Goal: Find specific page/section: Find specific page/section

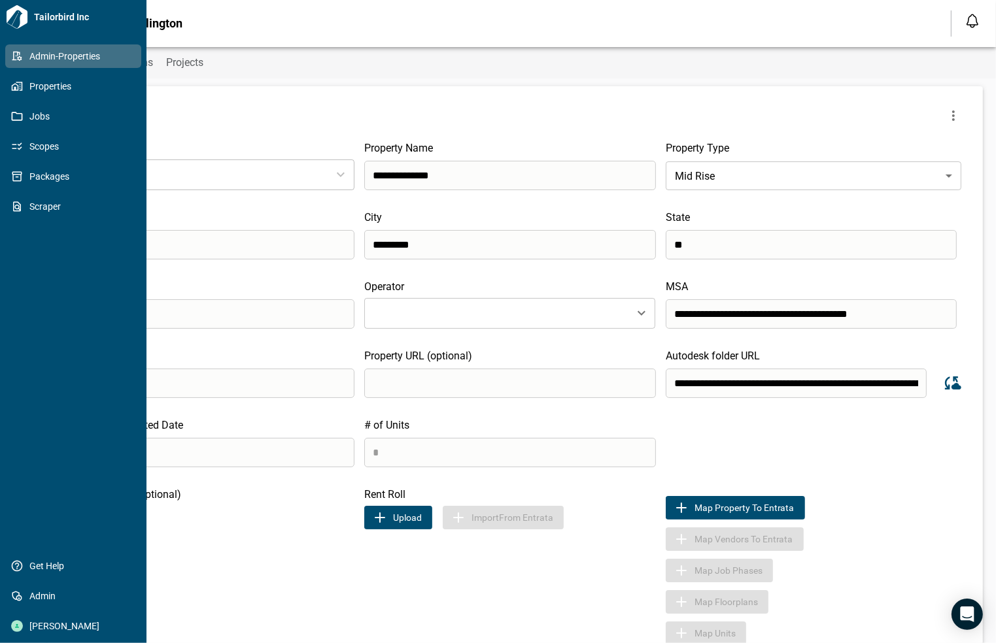
click at [37, 56] on span "Admin-Properties" at bounding box center [76, 56] width 106 height 13
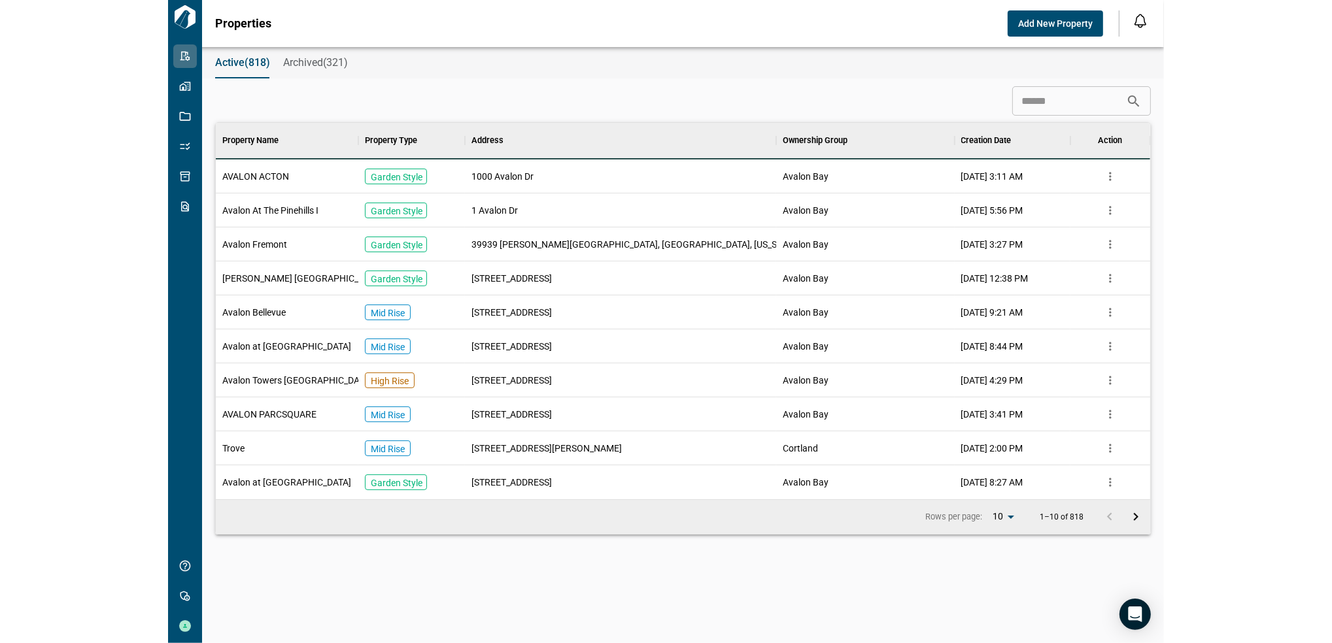
scroll to position [363, 929]
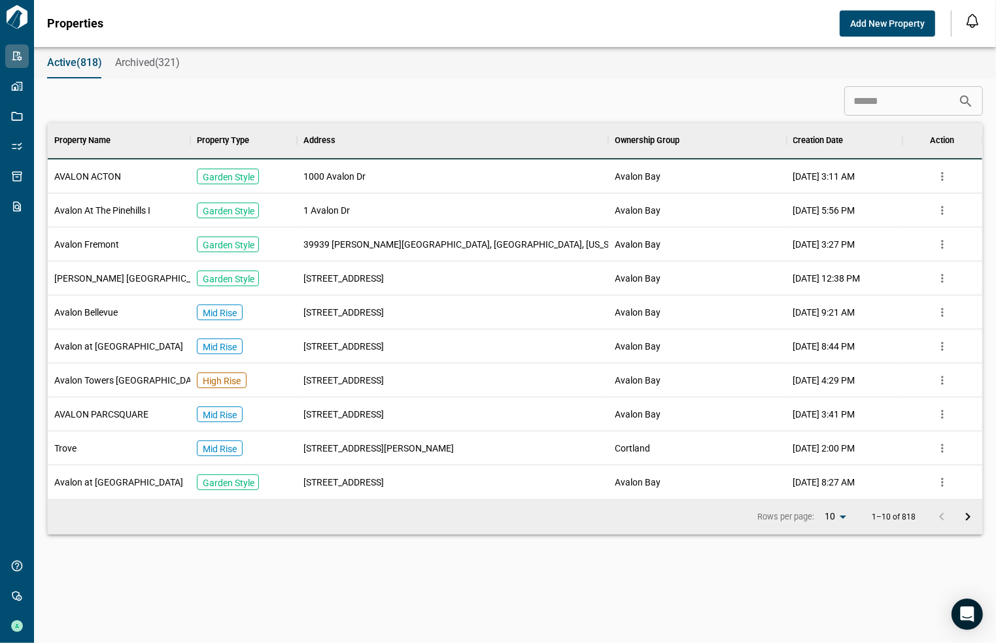
click at [142, 207] on span "Avalon At The Pinehills I" at bounding box center [102, 210] width 96 height 13
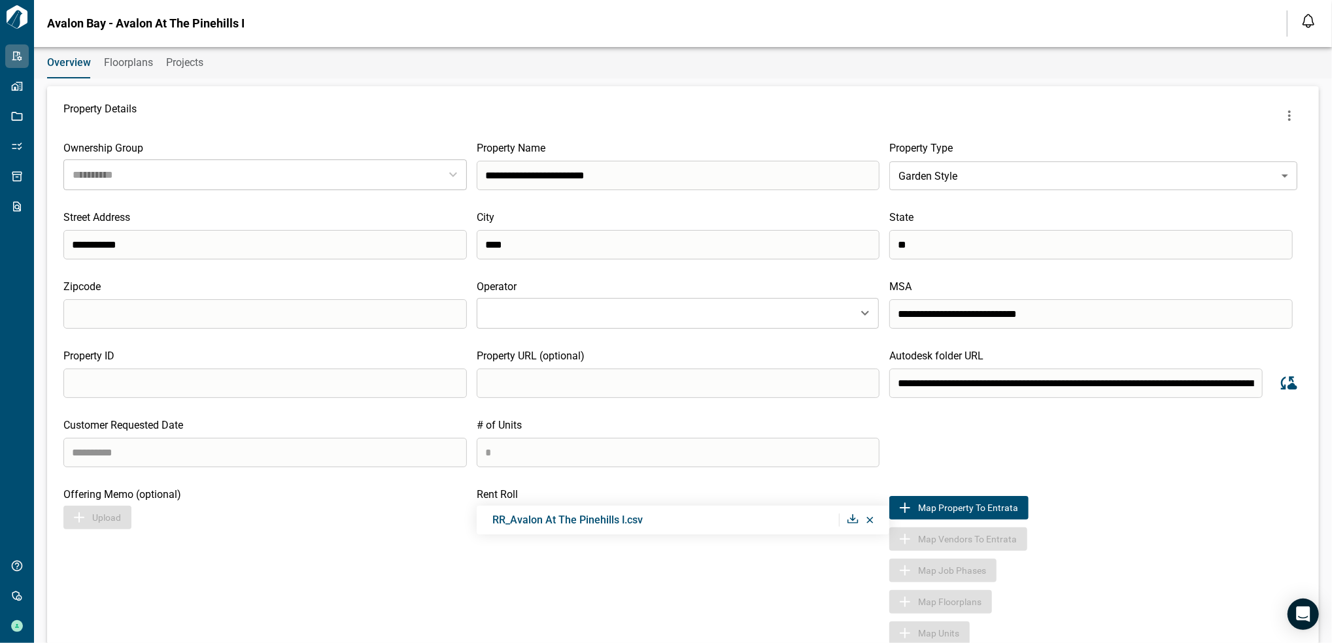
click at [995, 390] on icon "Sync data from Autodesk" at bounding box center [1289, 383] width 16 height 13
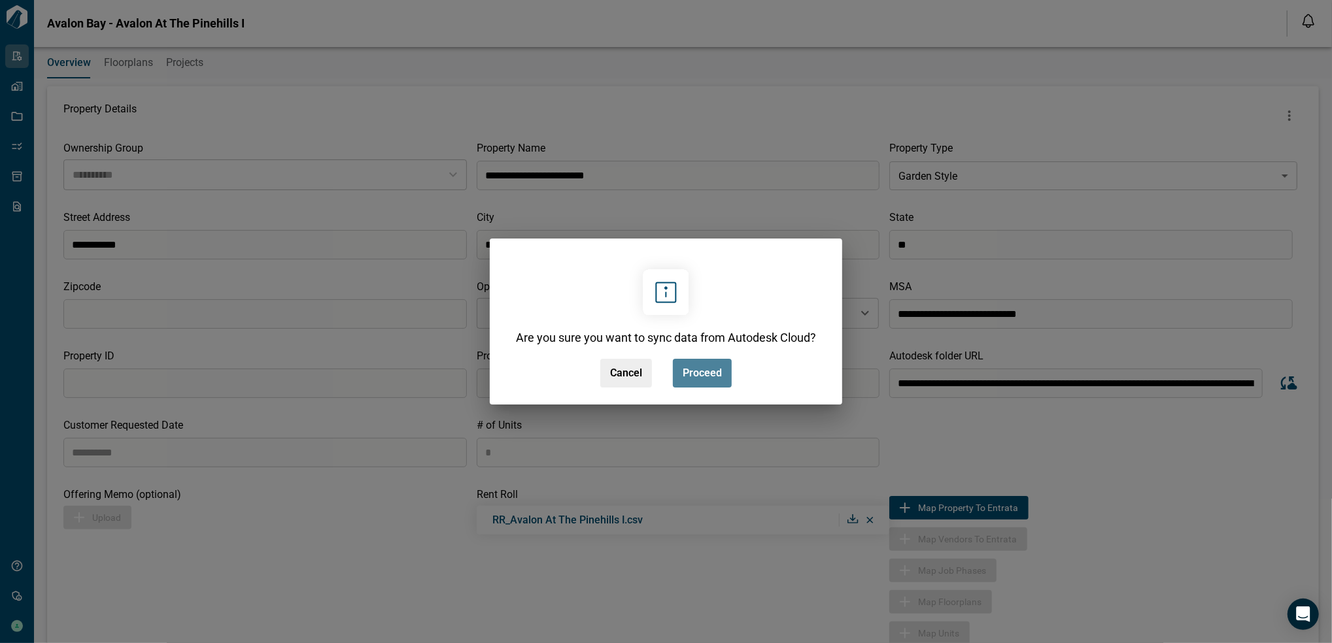
click at [726, 374] on button "Proceed" at bounding box center [702, 373] width 59 height 29
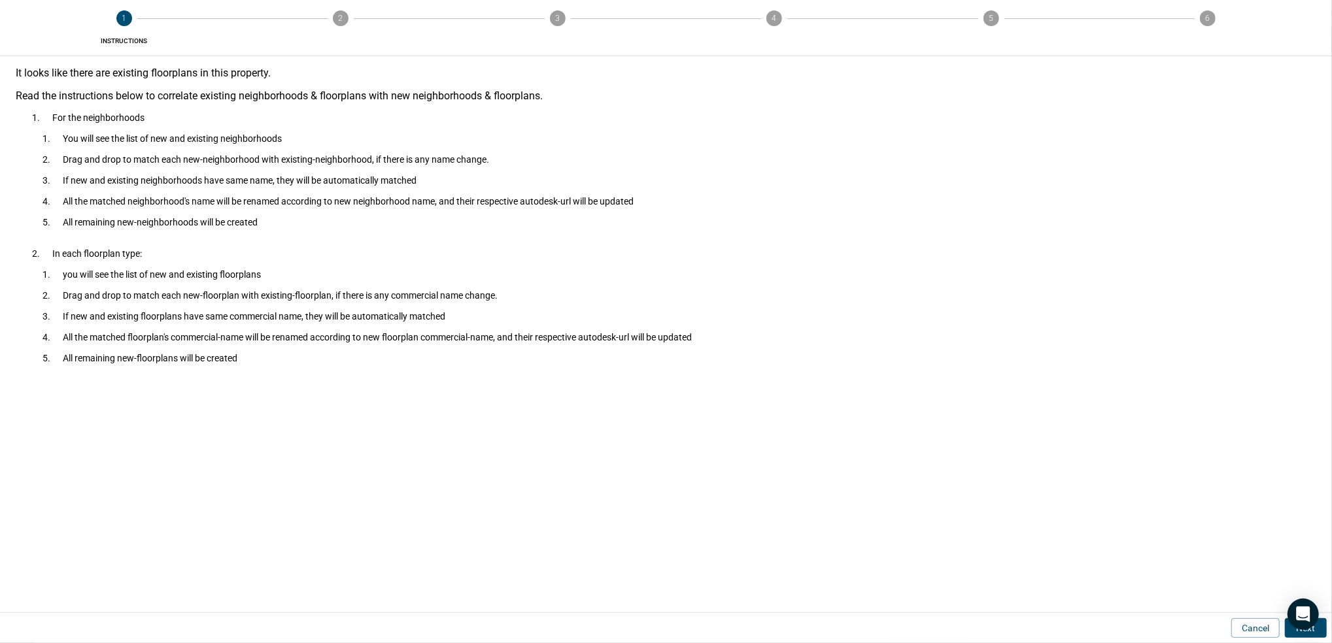
click at [995, 630] on button "Next" at bounding box center [1306, 629] width 42 height 20
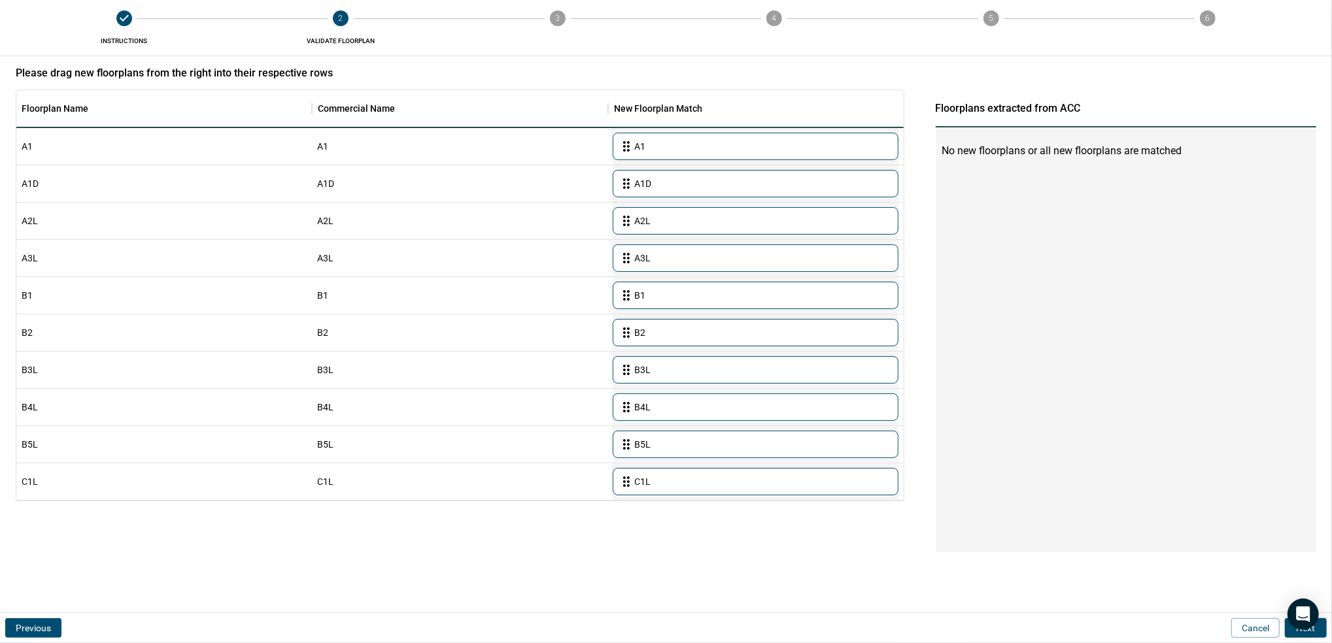
click at [995, 630] on button "Next" at bounding box center [1306, 629] width 42 height 20
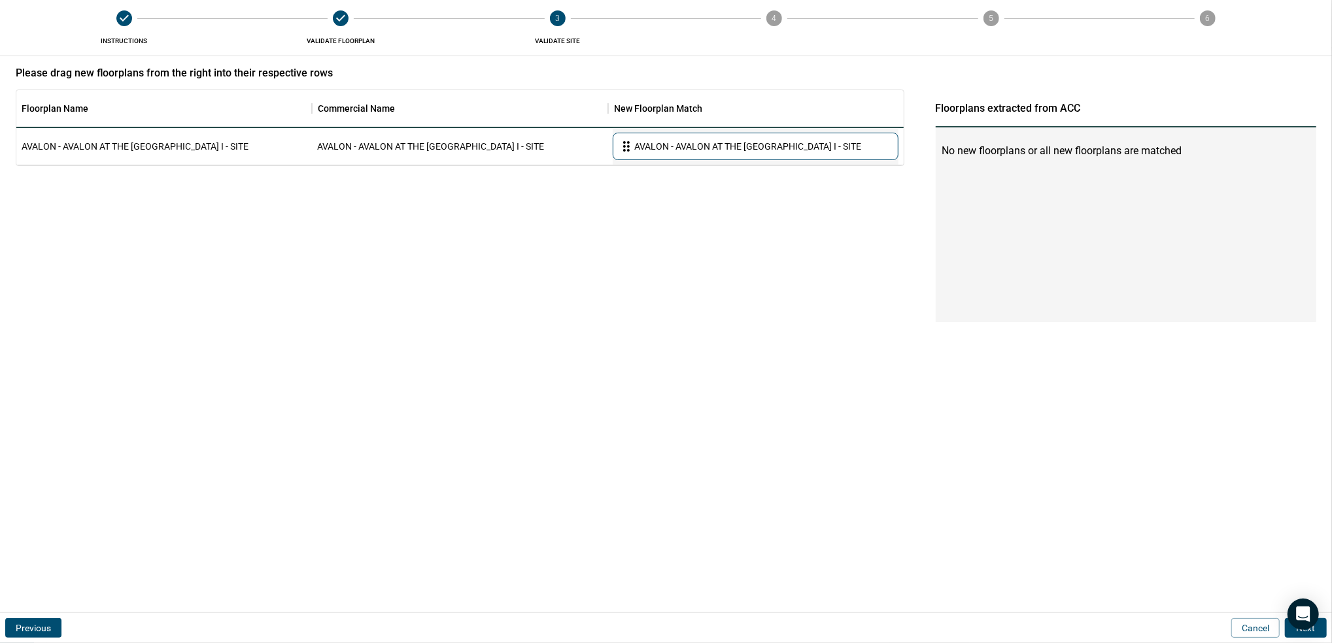
click at [995, 630] on button "Next" at bounding box center [1306, 629] width 42 height 20
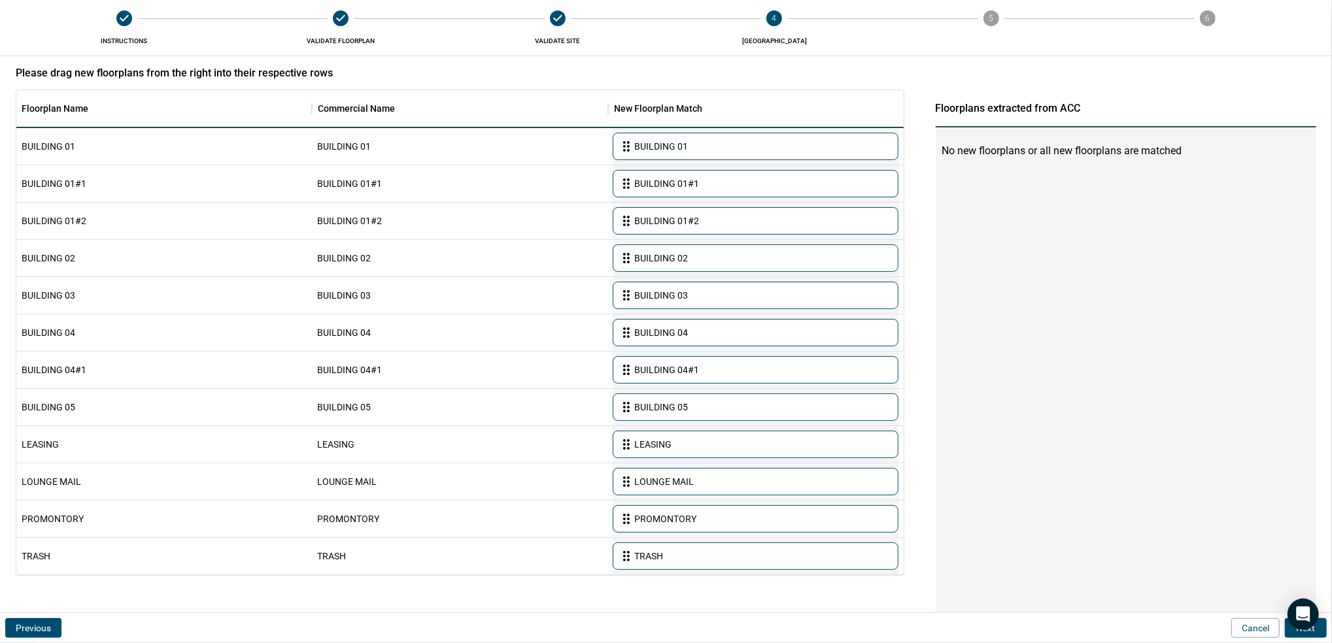
click at [995, 630] on button "Next" at bounding box center [1306, 629] width 42 height 20
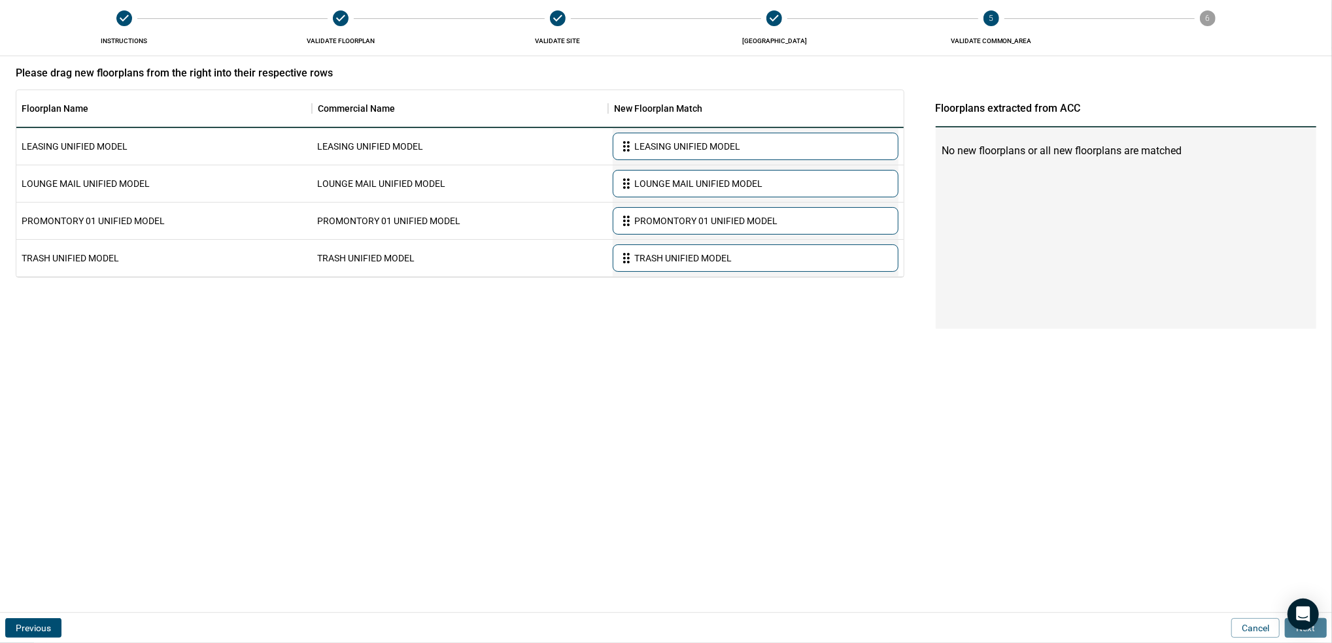
click at [995, 630] on button "Next" at bounding box center [1306, 629] width 42 height 20
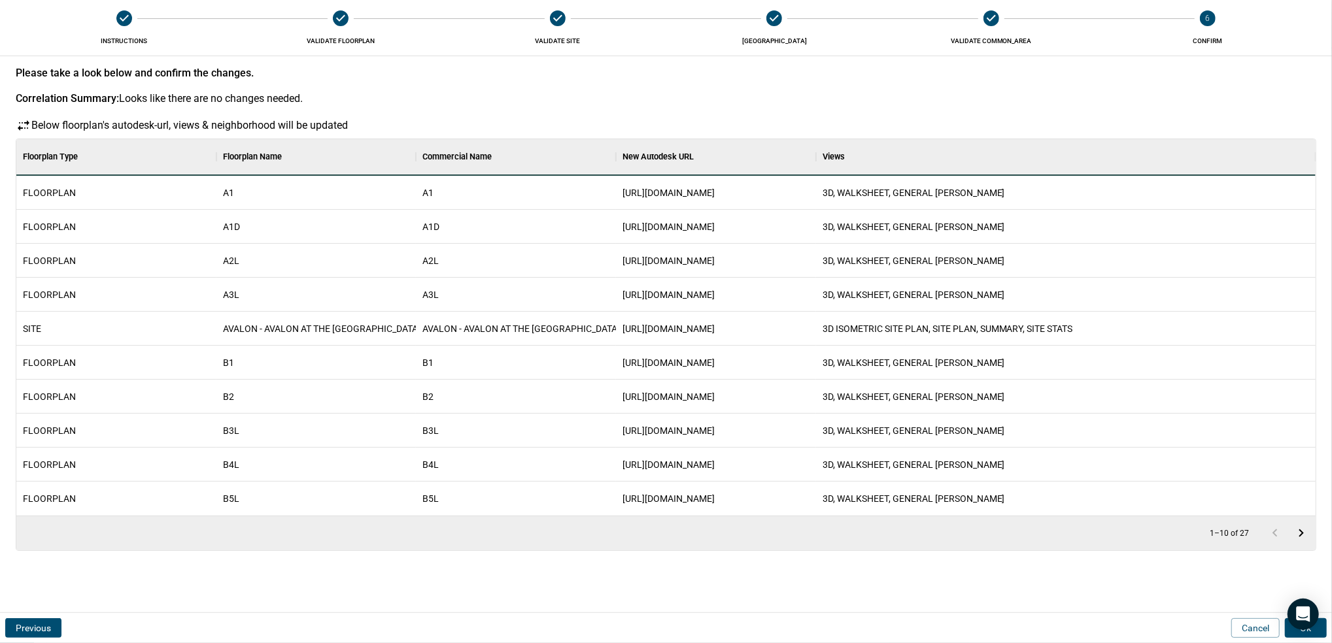
scroll to position [363, 1294]
click at [995, 630] on button "Ok" at bounding box center [1306, 629] width 42 height 20
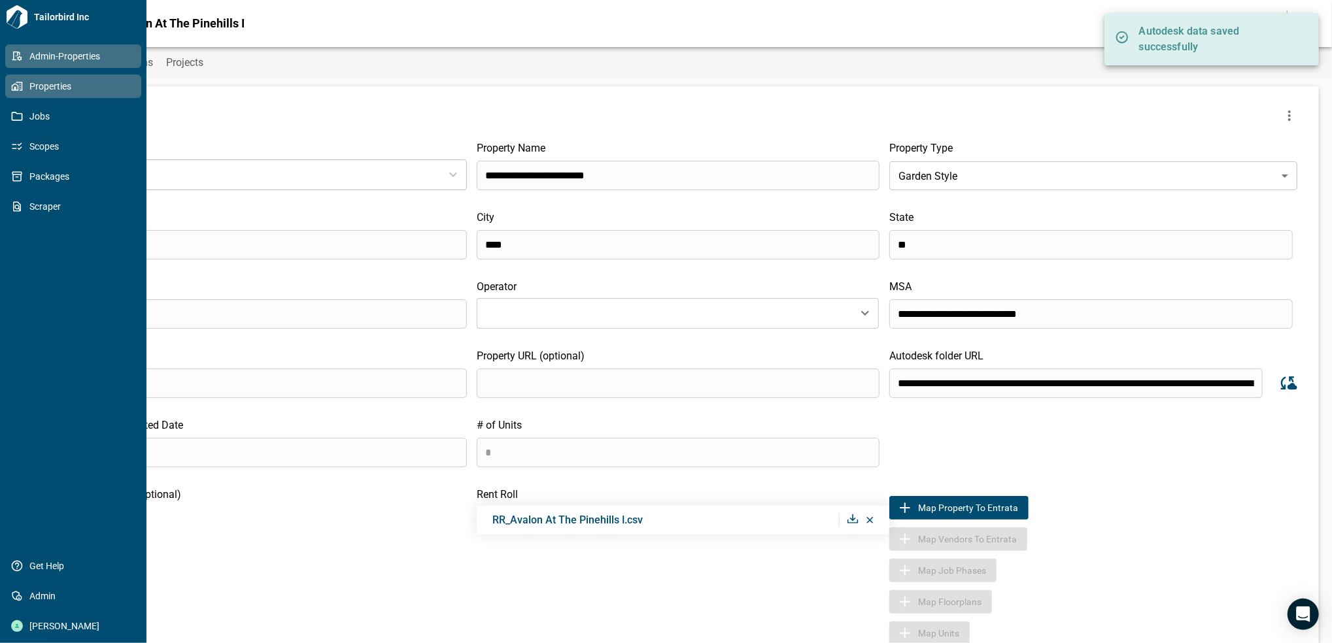
click at [14, 82] on icon at bounding box center [17, 86] width 12 height 12
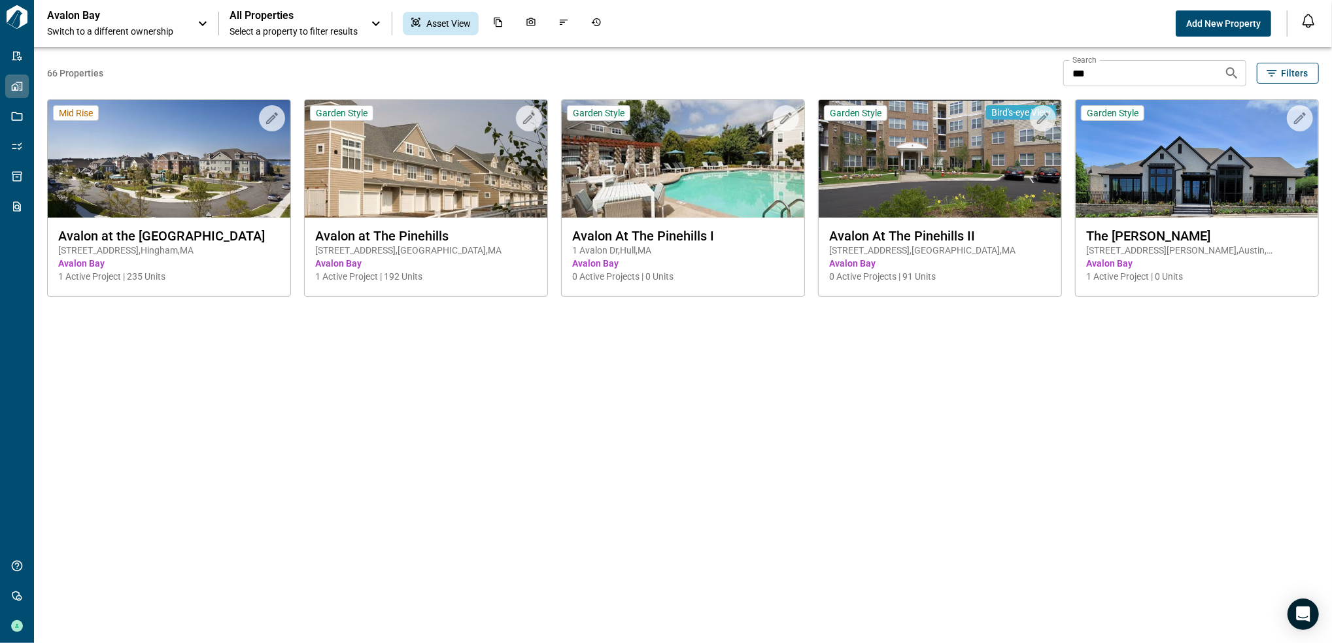
click at [182, 22] on div "Avalon Bay Switch to a different ownership" at bounding box center [115, 23] width 137 height 29
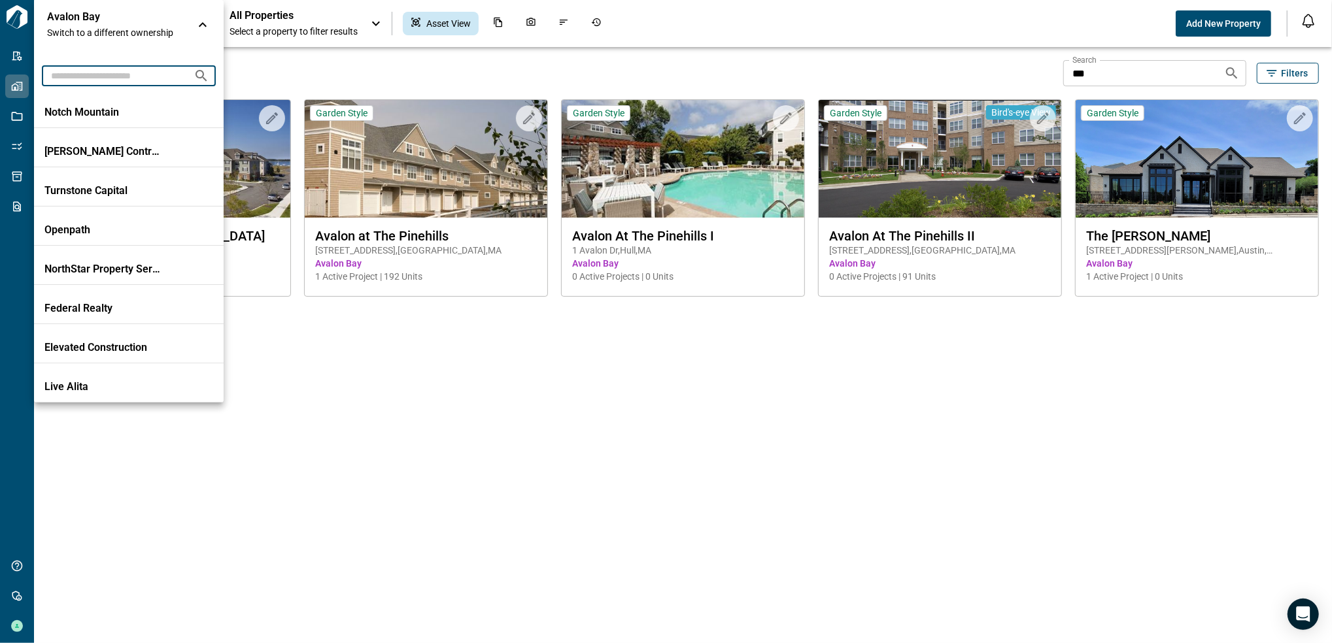
click at [152, 82] on input "text" at bounding box center [112, 75] width 141 height 24
type input "****"
click at [360, 313] on div at bounding box center [666, 321] width 1332 height 643
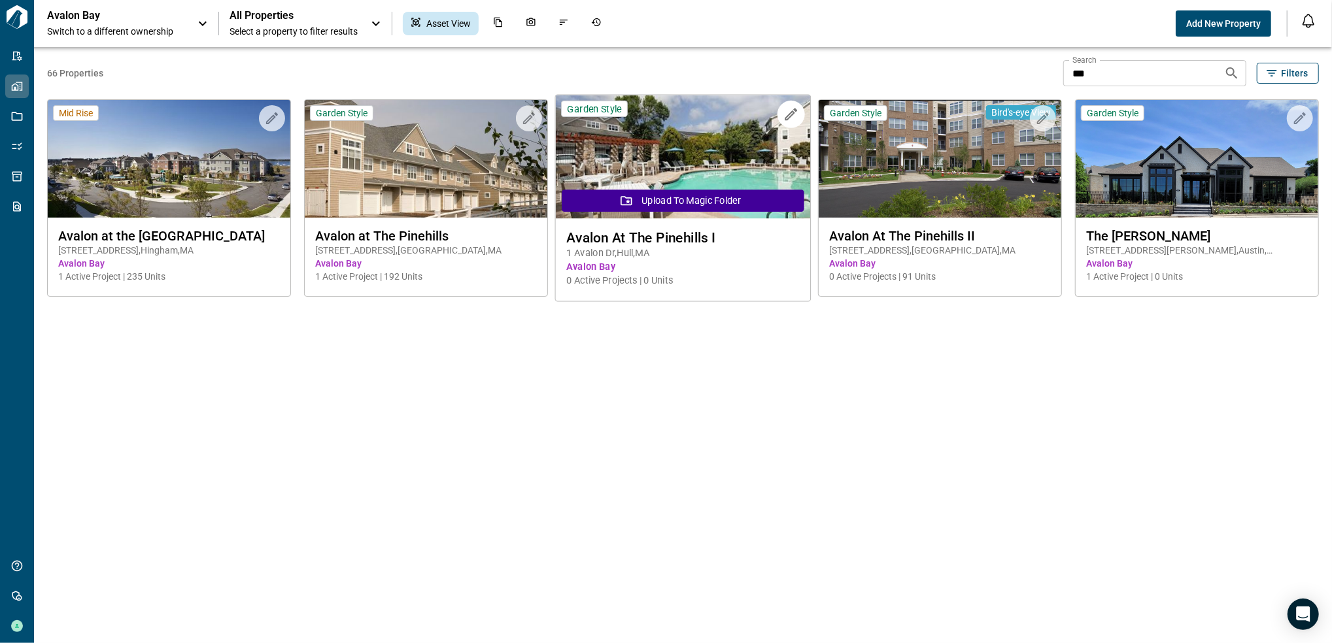
click at [667, 140] on img at bounding box center [683, 157] width 255 height 124
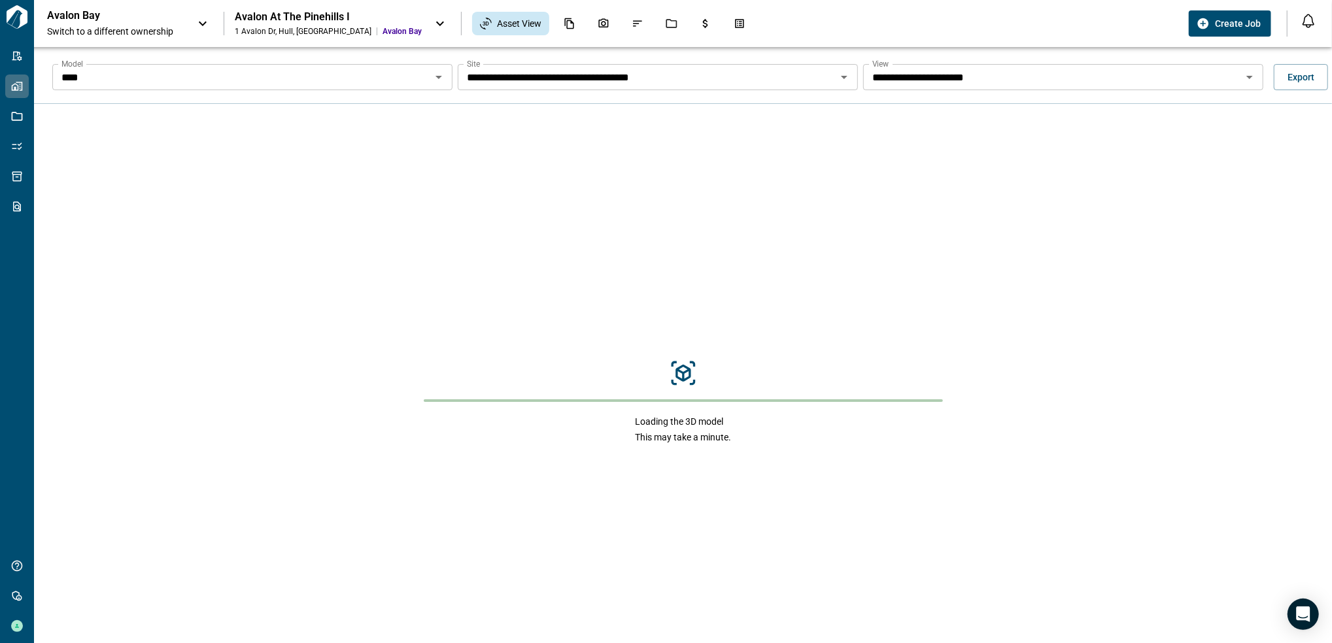
click at [437, 66] on div "**** Model" at bounding box center [252, 77] width 400 height 26
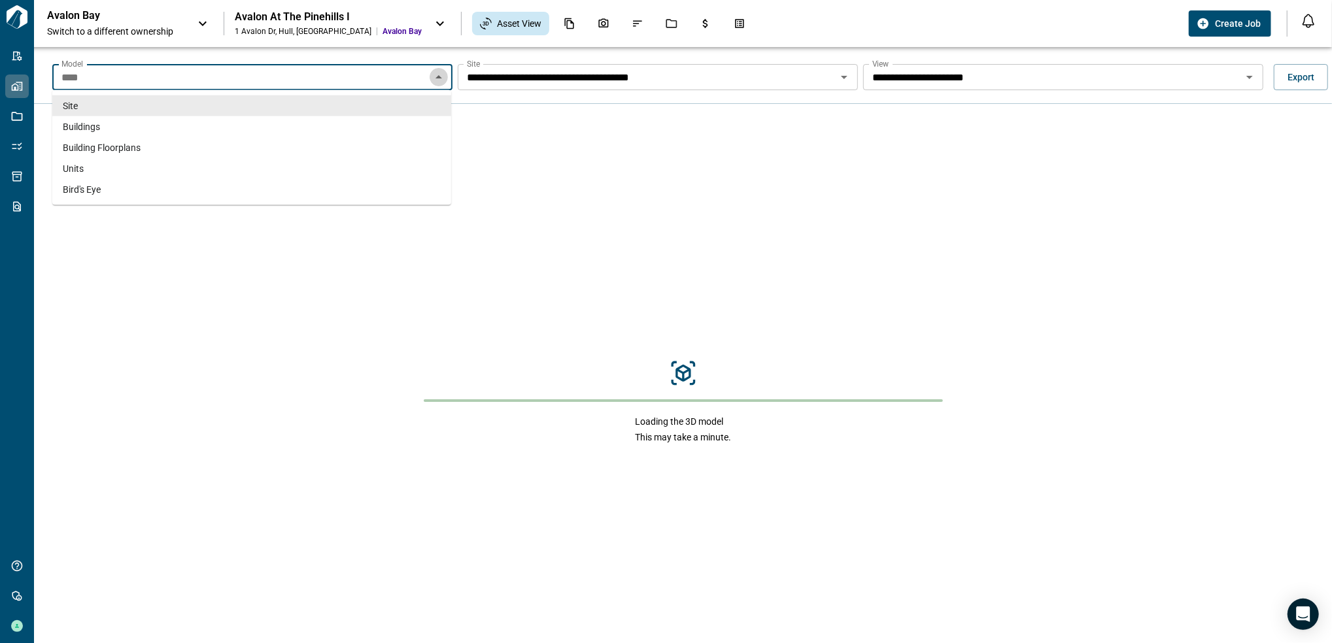
click at [434, 82] on icon "Close" at bounding box center [439, 77] width 16 height 16
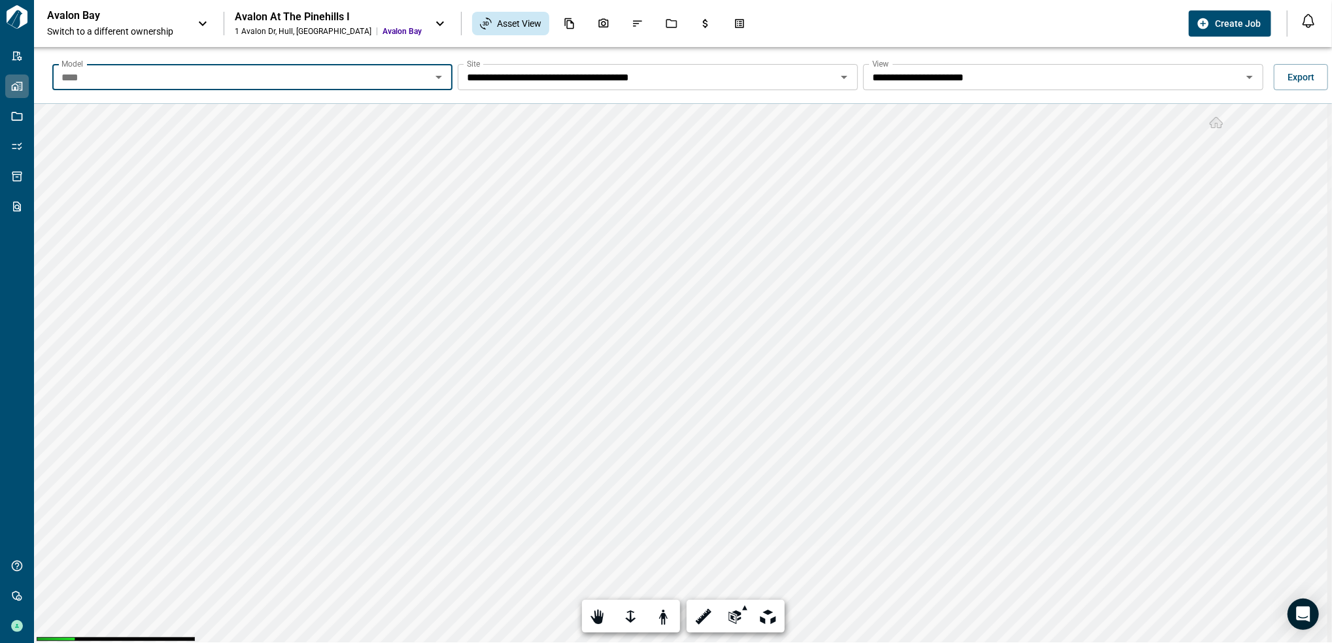
click at [443, 78] on icon "Open" at bounding box center [439, 77] width 16 height 16
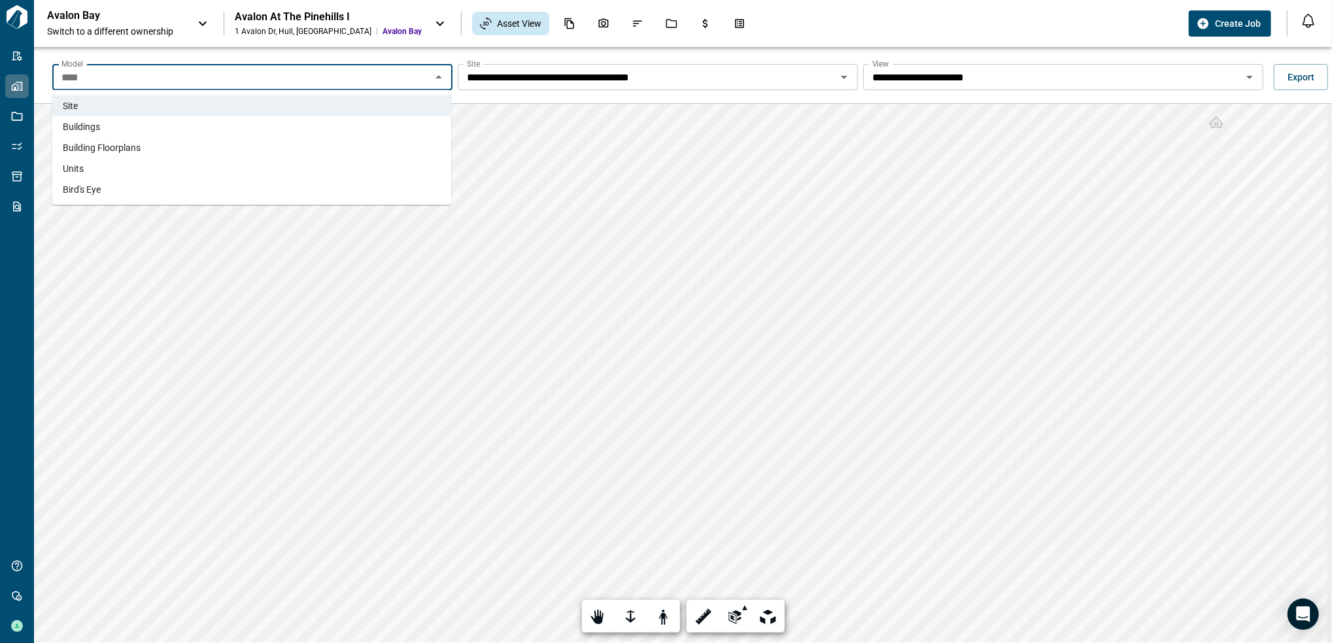
click at [201, 131] on li "Buildings" at bounding box center [251, 126] width 399 height 21
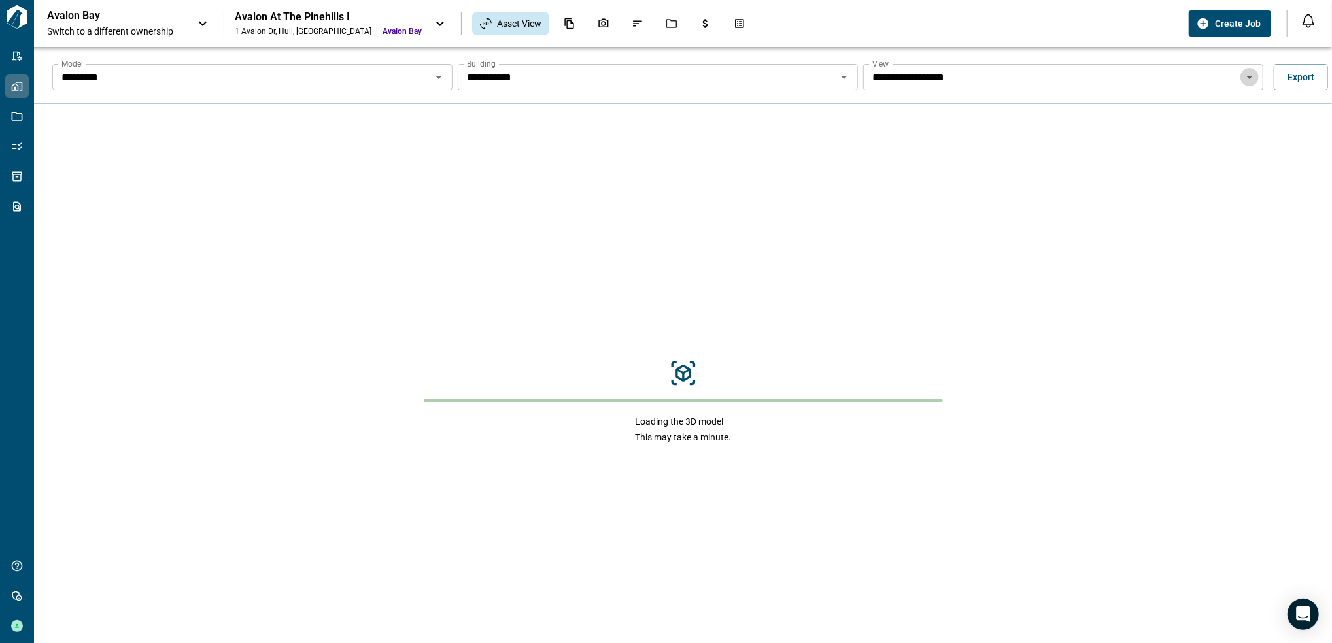
click at [995, 82] on icon "Open" at bounding box center [1250, 77] width 16 height 16
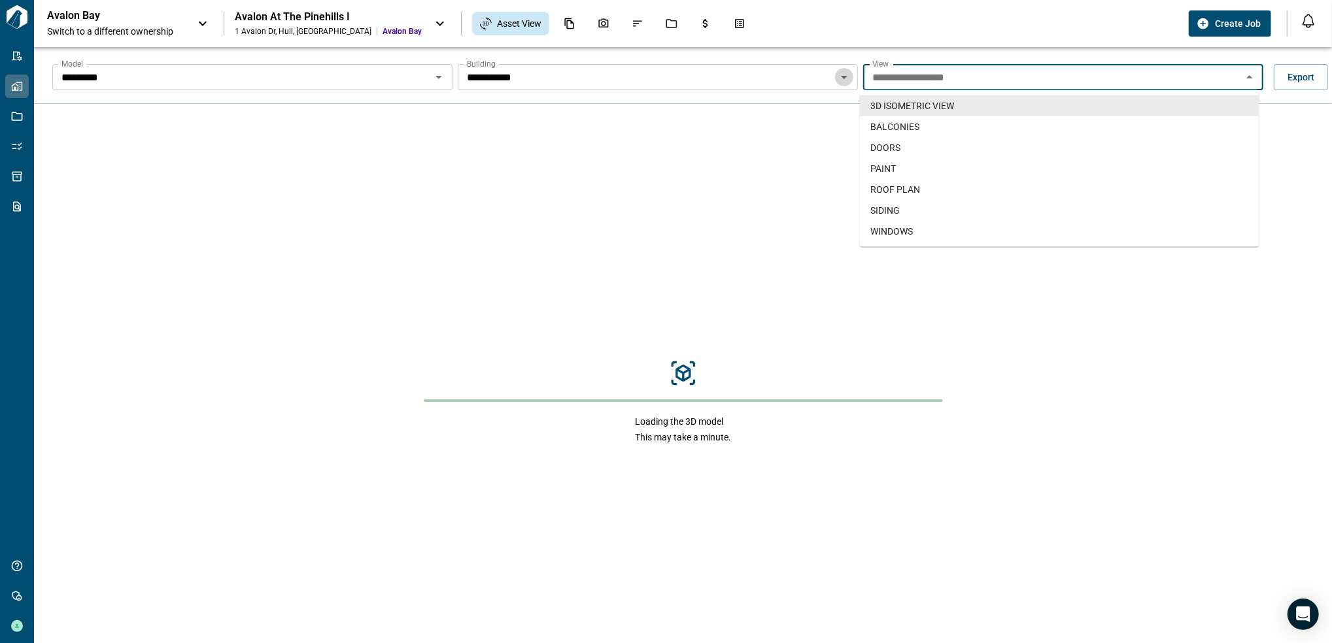
click at [840, 75] on icon "Open" at bounding box center [844, 77] width 16 height 16
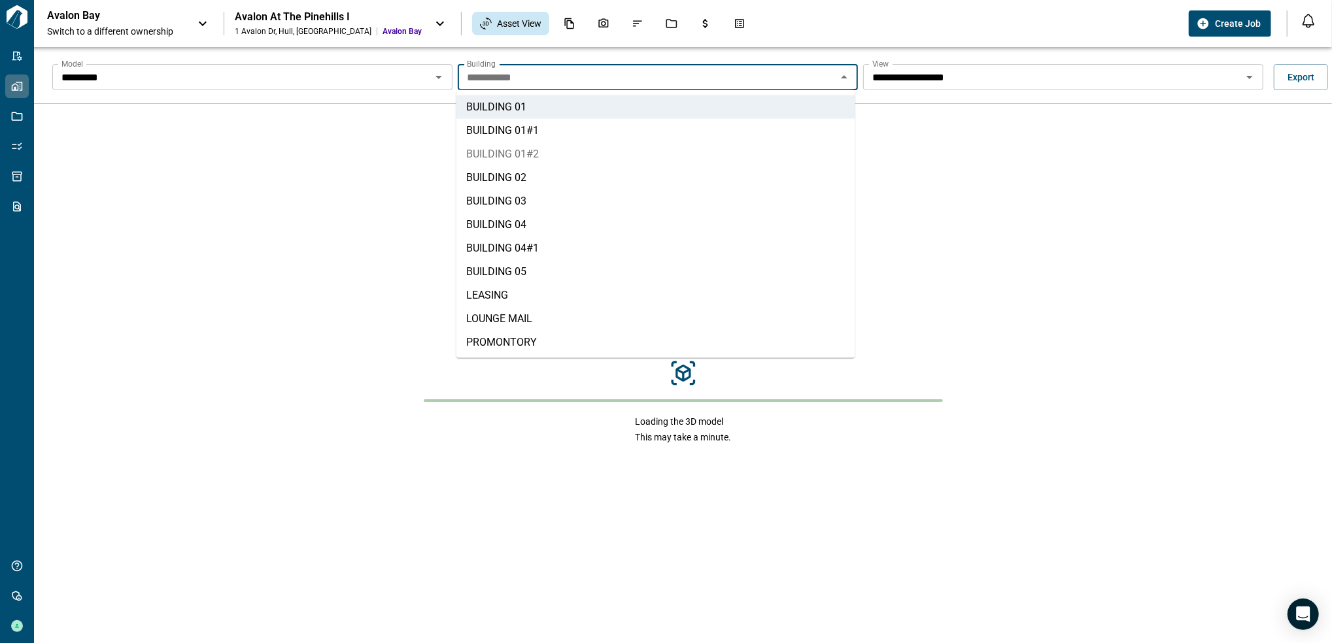
click at [563, 157] on li "BUILDING 01#2" at bounding box center [655, 155] width 399 height 24
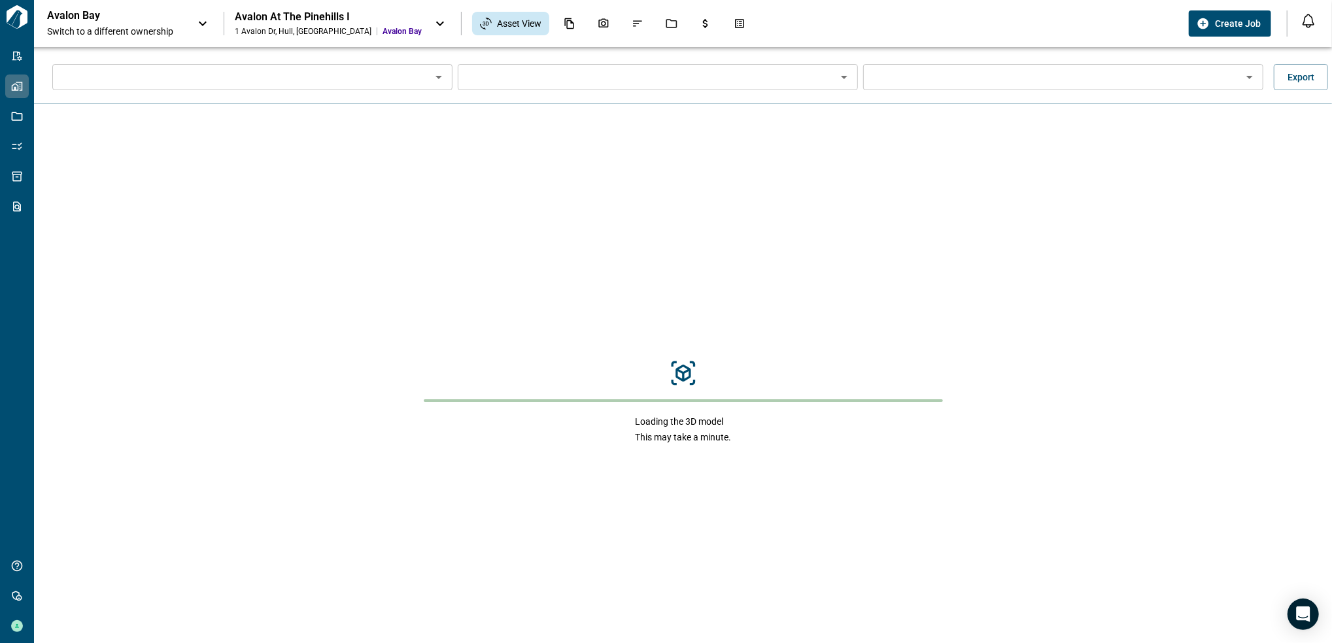
type input "*********"
type input "**********"
click at [995, 78] on icon "Open" at bounding box center [1250, 77] width 16 height 16
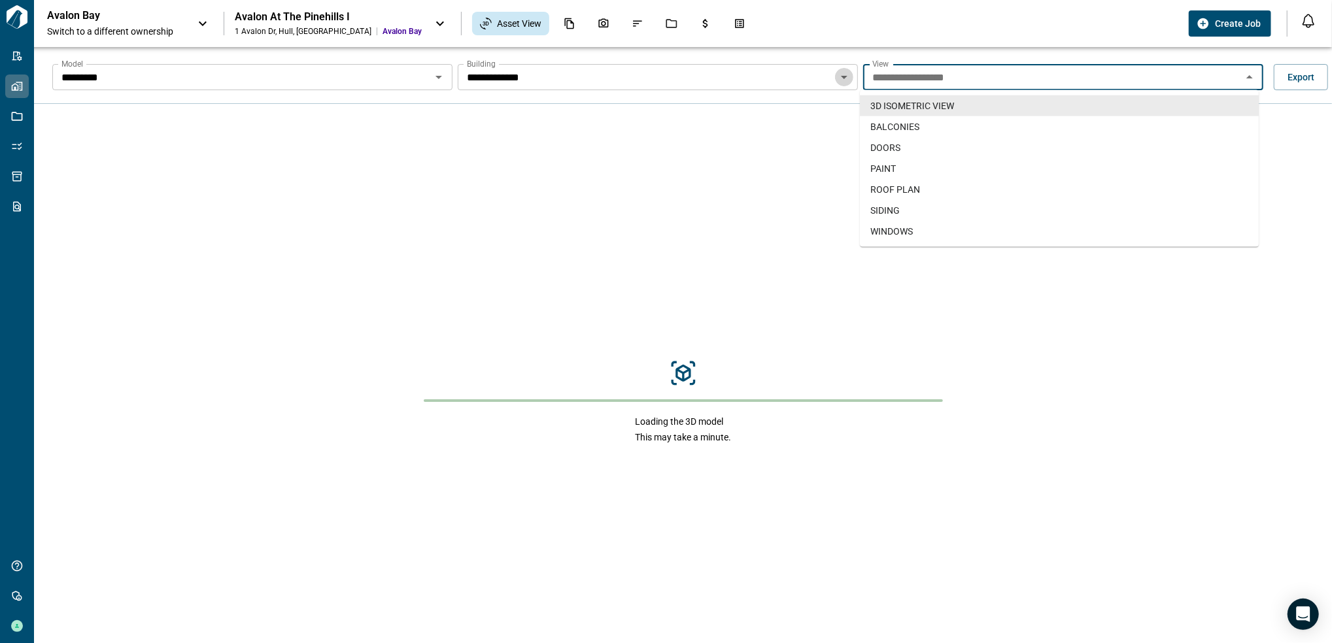
click at [836, 79] on icon "Open" at bounding box center [844, 77] width 16 height 16
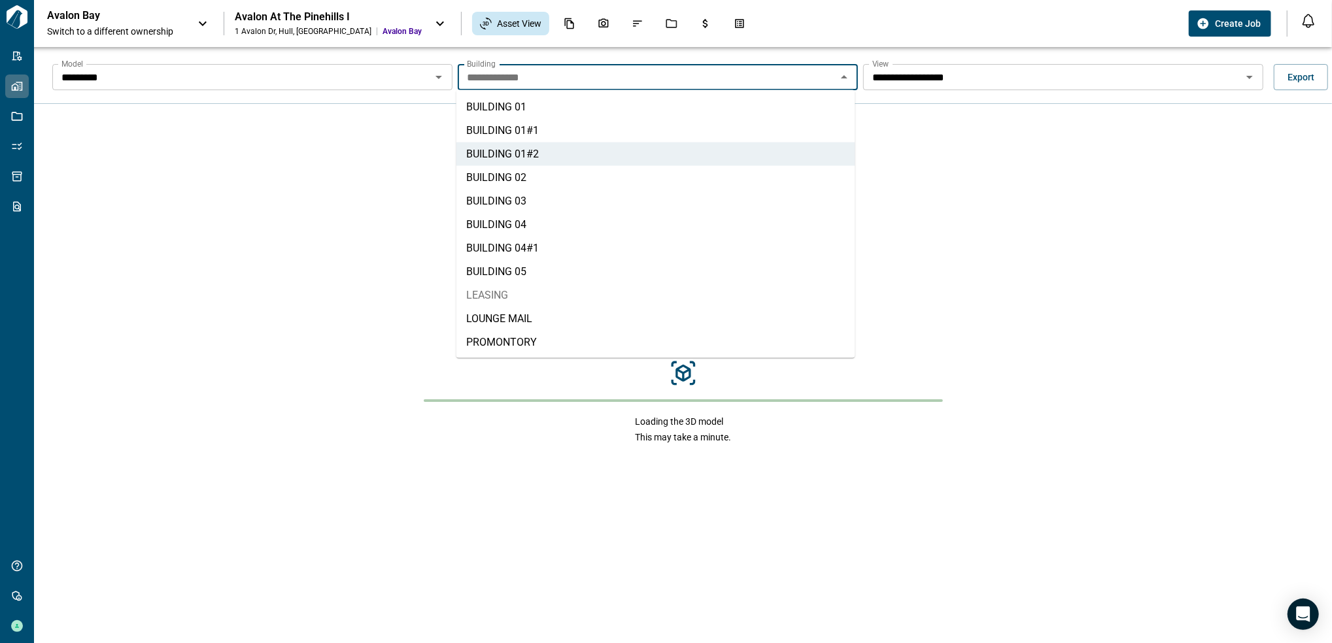
click at [529, 301] on li "LEASING" at bounding box center [655, 296] width 399 height 24
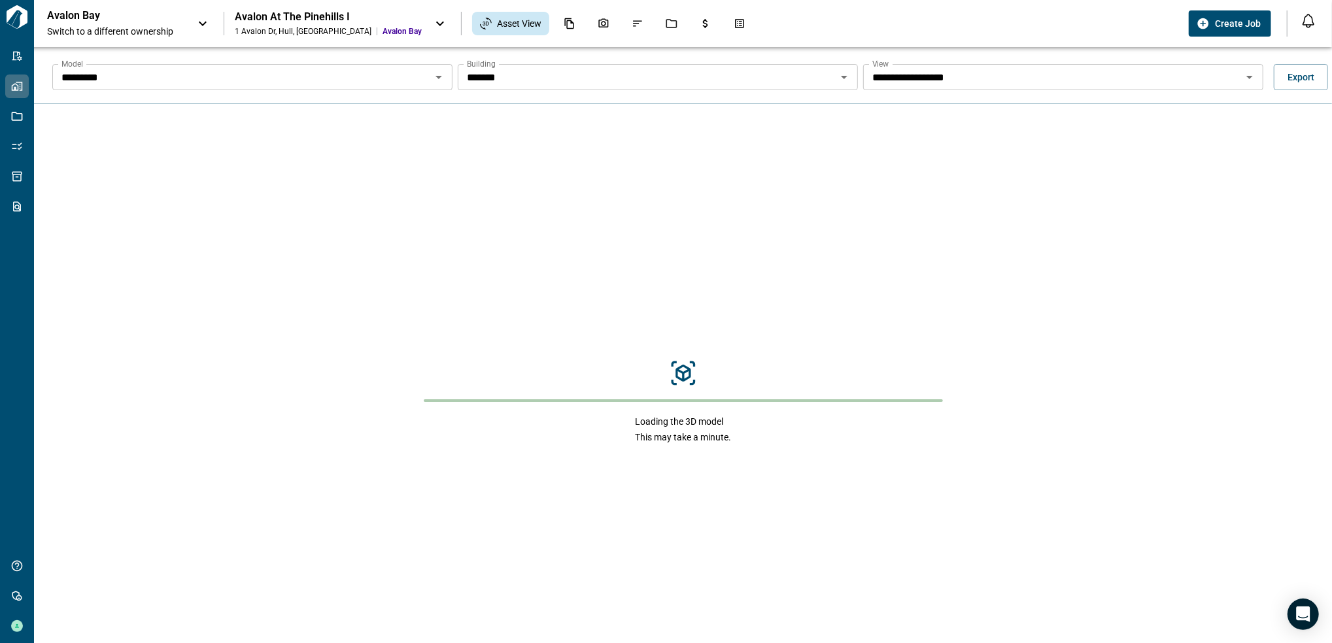
click at [995, 75] on icon "Open" at bounding box center [1250, 77] width 16 height 16
click at [995, 270] on div "Loading the 3D model This may take a minute." at bounding box center [683, 402] width 1298 height 596
click at [445, 71] on div "********* Model" at bounding box center [252, 77] width 400 height 26
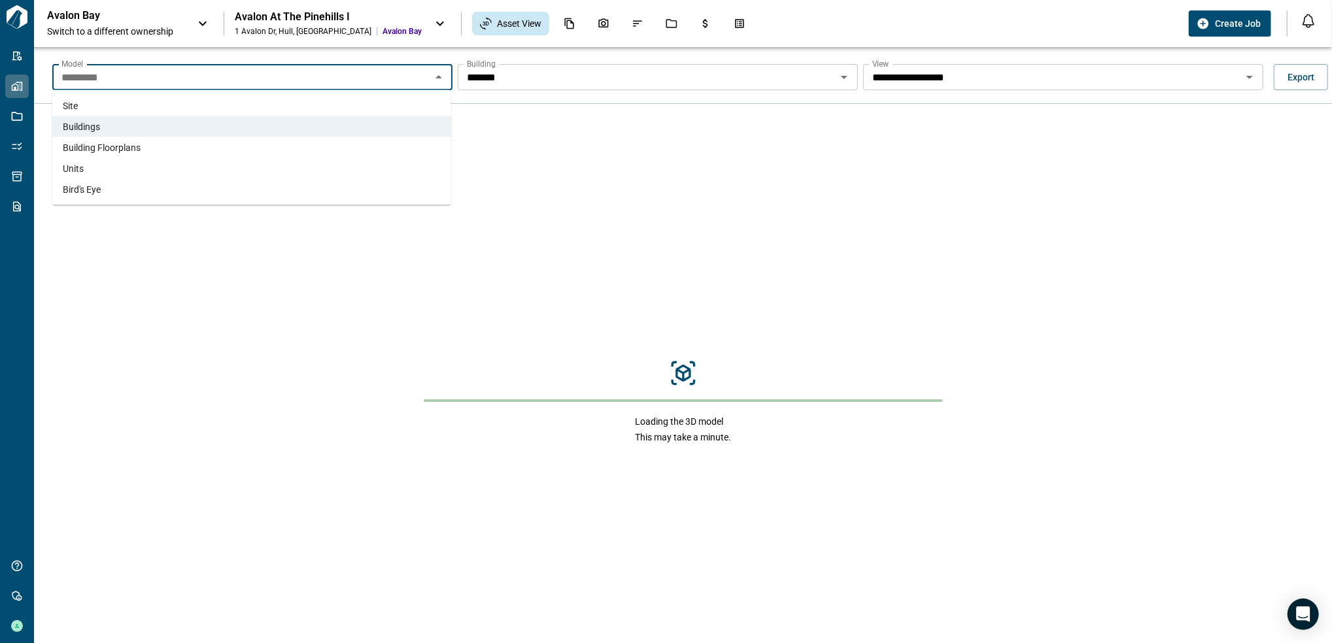
click at [199, 170] on li "Units" at bounding box center [251, 168] width 399 height 21
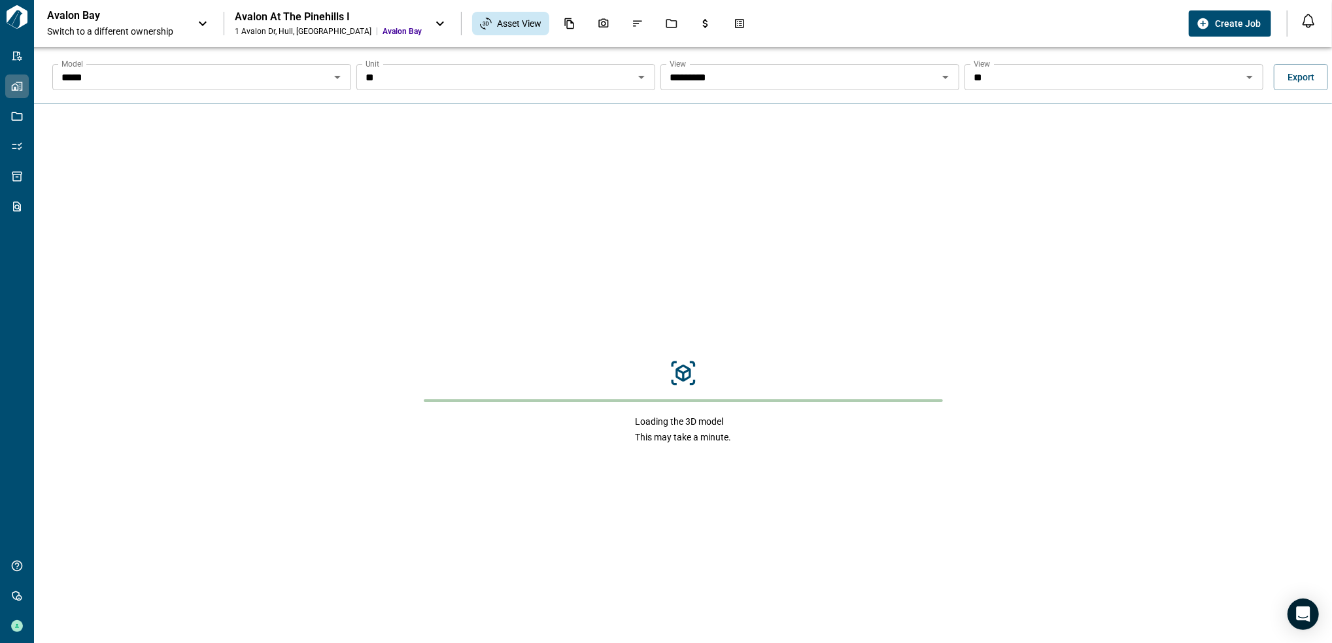
click at [634, 76] on icon "Open" at bounding box center [642, 77] width 16 height 16
click at [919, 218] on div "Loading the 3D model This may take a minute." at bounding box center [683, 402] width 1298 height 596
